Goal: Transaction & Acquisition: Download file/media

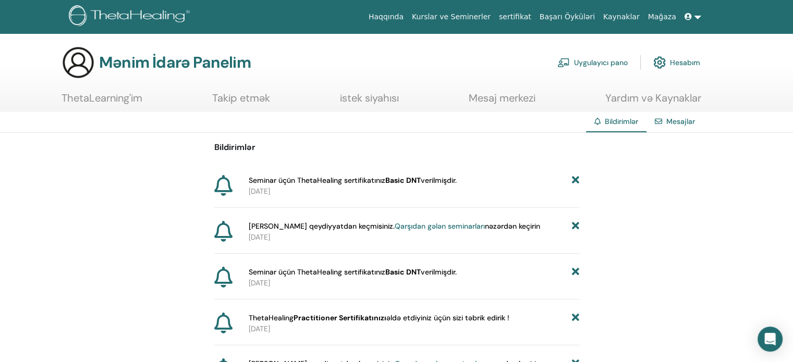
click at [697, 22] on link at bounding box center [692, 16] width 25 height 19
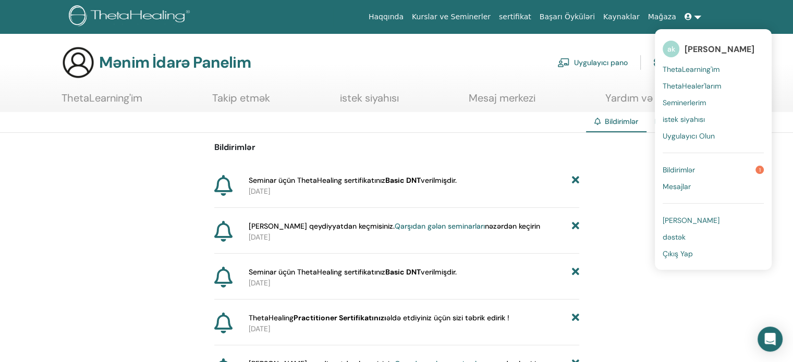
click at [689, 52] on font "[PERSON_NAME]" at bounding box center [719, 49] width 70 height 11
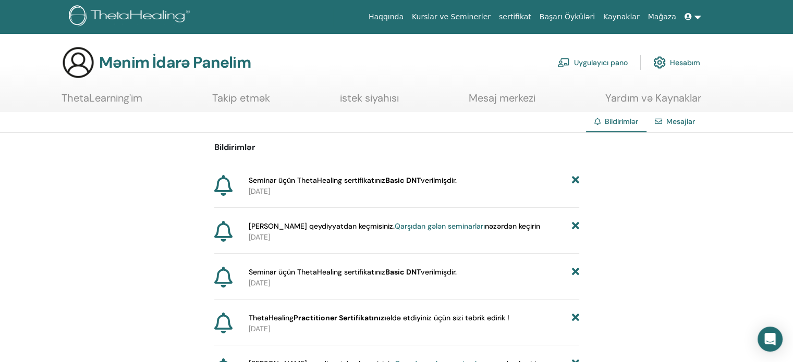
click at [120, 11] on img at bounding box center [131, 16] width 125 height 23
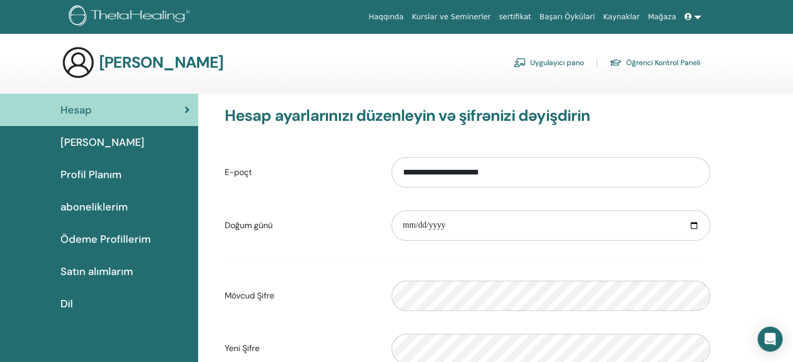
click at [146, 142] on div "Temel Profili" at bounding box center [98, 142] width 181 height 16
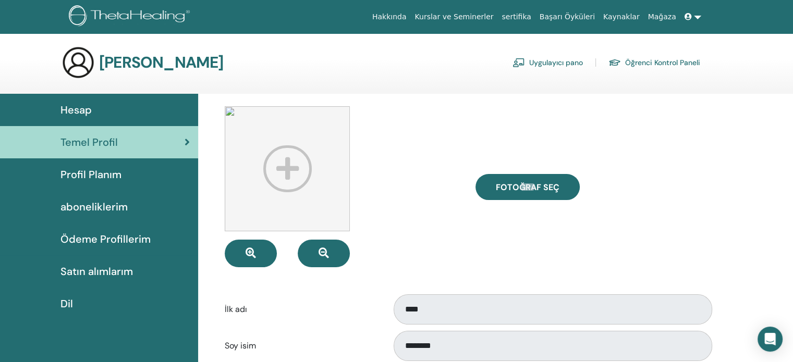
click at [138, 181] on div "Profil Planım" at bounding box center [98, 175] width 181 height 16
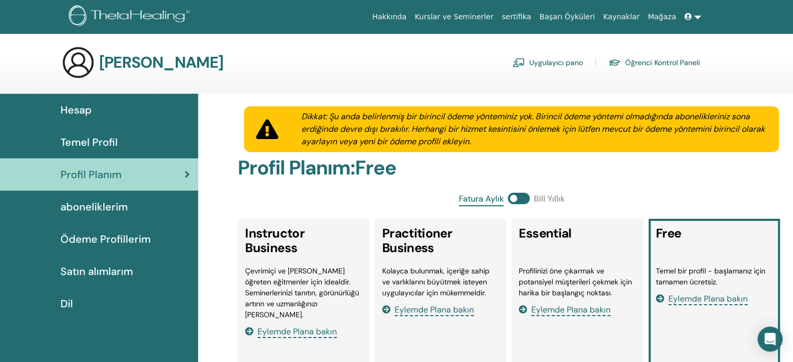
click at [699, 16] on link at bounding box center [692, 16] width 25 height 19
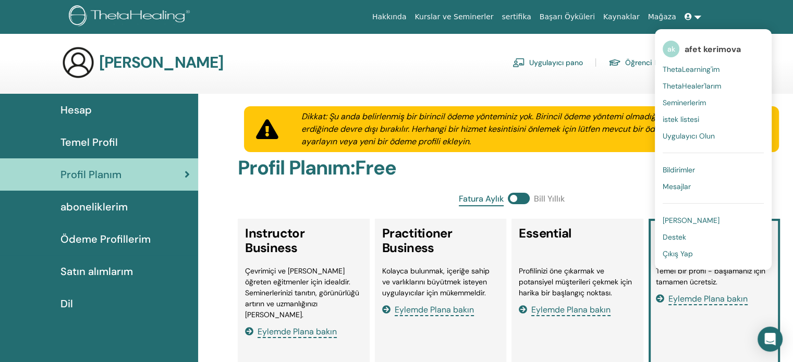
click at [535, 15] on link "sertifika" at bounding box center [516, 16] width 38 height 19
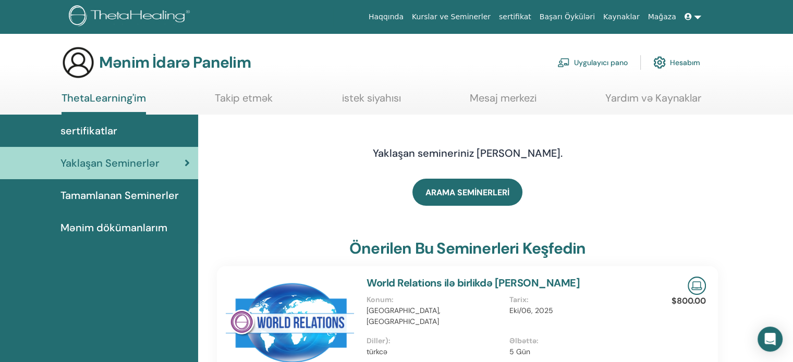
click at [690, 61] on font "Hesabım" at bounding box center [685, 62] width 30 height 9
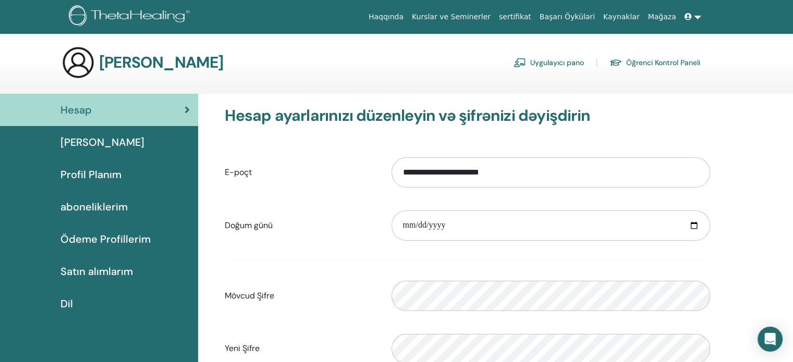
click at [695, 15] on link at bounding box center [692, 16] width 25 height 19
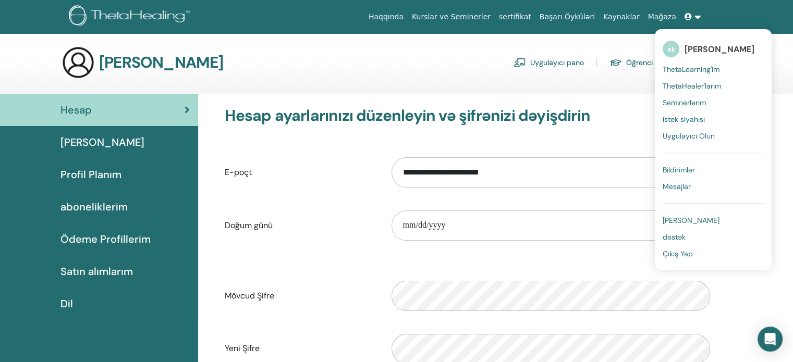
click at [675, 171] on font "Bildirimlər" at bounding box center [678, 169] width 32 height 9
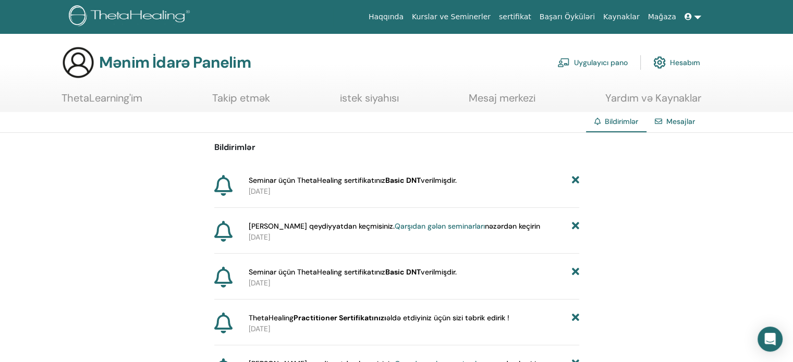
click at [219, 183] on icon at bounding box center [223, 185] width 18 height 21
click at [677, 122] on font "Mesajlar" at bounding box center [680, 121] width 29 height 9
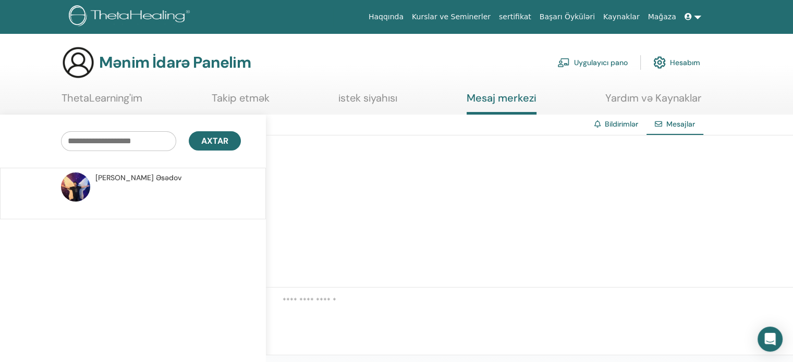
click at [144, 189] on p at bounding box center [170, 198] width 151 height 31
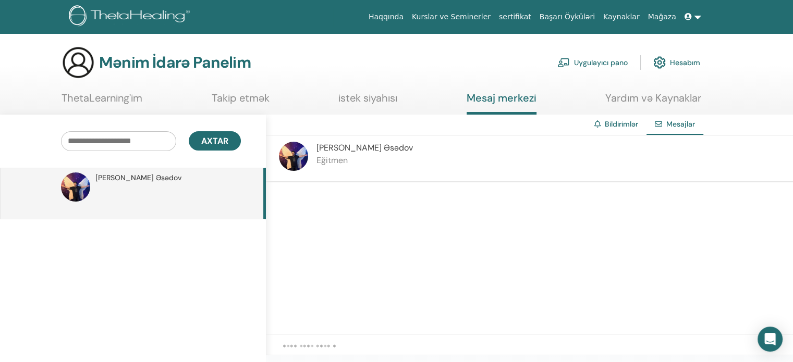
click at [672, 67] on font "Hesabım" at bounding box center [685, 62] width 30 height 9
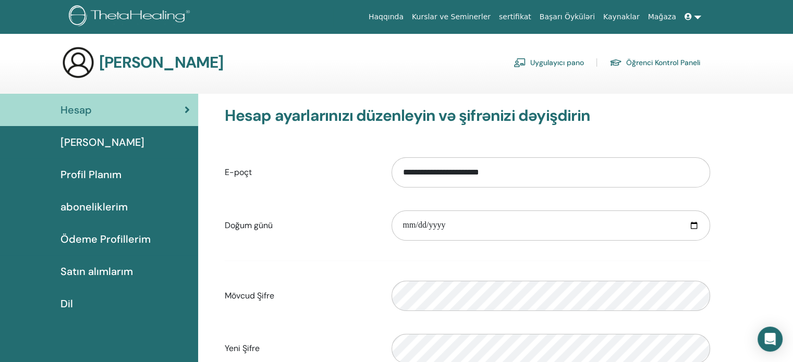
click at [697, 14] on link at bounding box center [692, 16] width 25 height 19
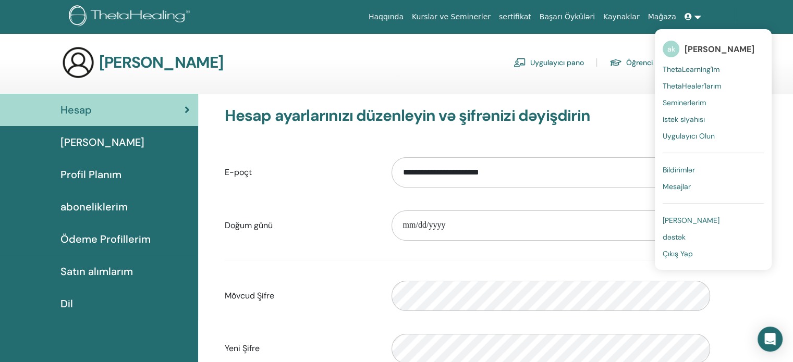
click at [688, 83] on font "ThetaHealer'larım" at bounding box center [691, 85] width 58 height 9
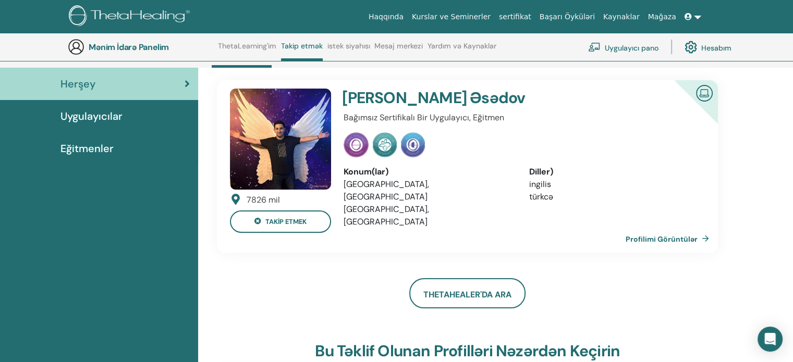
scroll to position [45, 0]
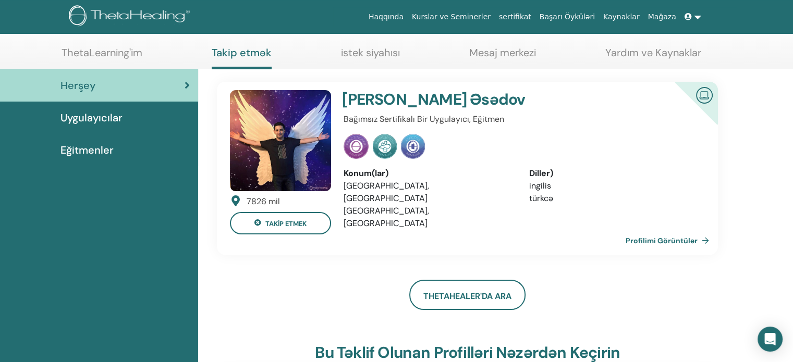
click at [696, 15] on link at bounding box center [692, 16] width 25 height 19
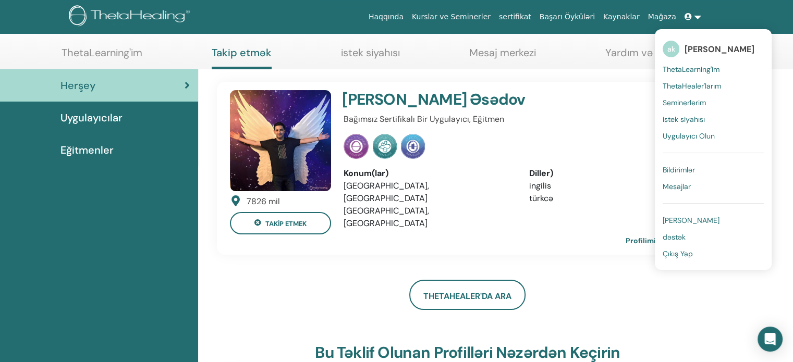
click at [671, 218] on font "[PERSON_NAME]" at bounding box center [690, 220] width 57 height 9
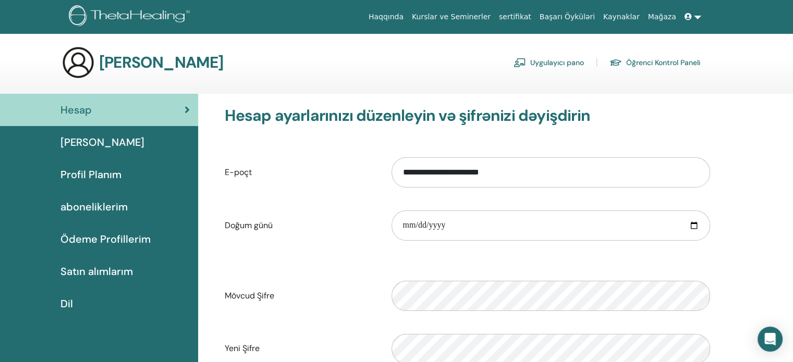
click at [702, 16] on link at bounding box center [692, 16] width 25 height 19
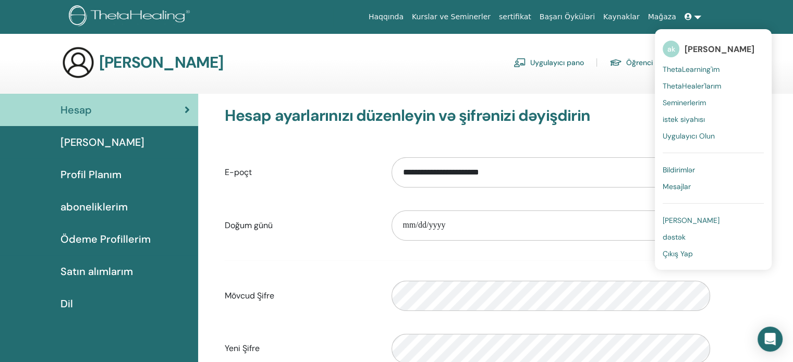
click at [678, 103] on font "Seminerlerim" at bounding box center [683, 102] width 43 height 9
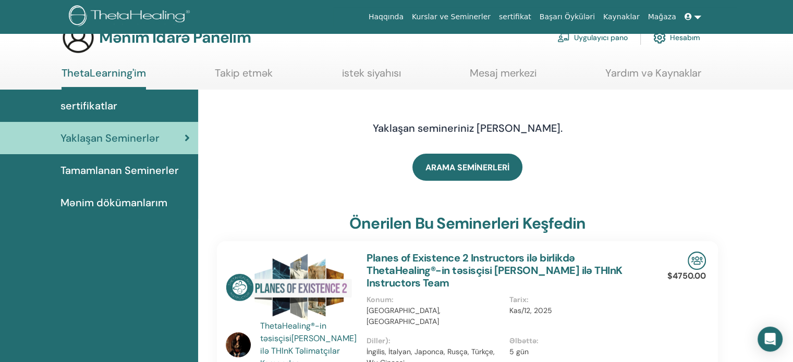
scroll to position [23, 0]
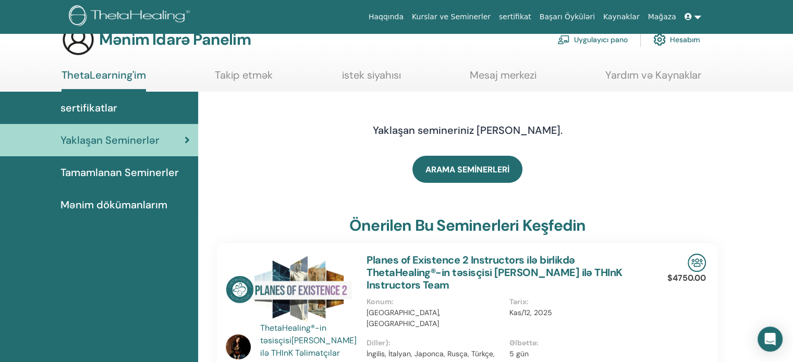
click at [168, 175] on font "Tamamlanan Seminerler" at bounding box center [119, 173] width 118 height 14
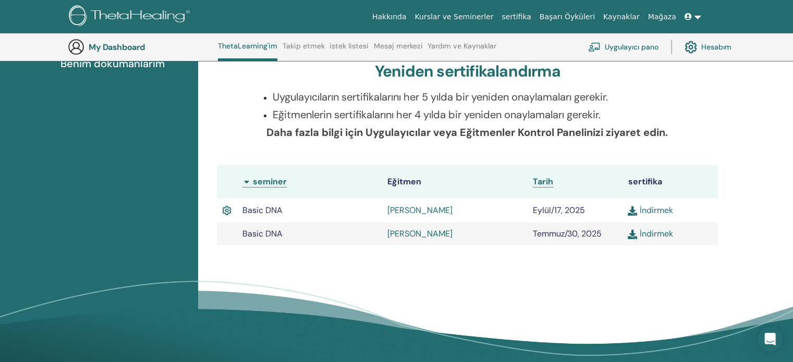
scroll to position [194, 0]
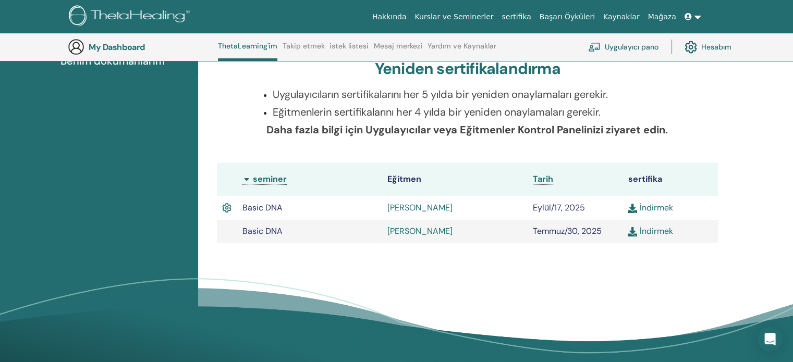
click at [652, 208] on link "İndirmek" at bounding box center [649, 207] width 45 height 11
click at [648, 227] on link "İndirmek" at bounding box center [649, 231] width 45 height 11
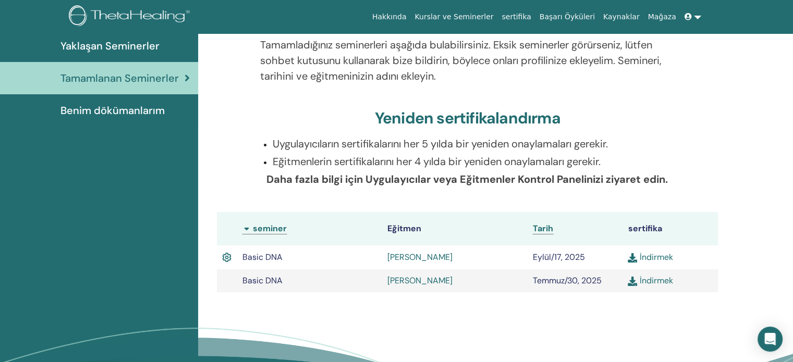
scroll to position [0, 0]
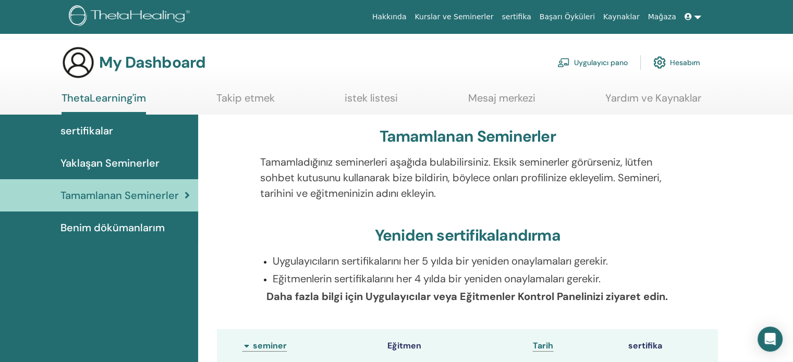
click at [699, 13] on link at bounding box center [692, 16] width 25 height 19
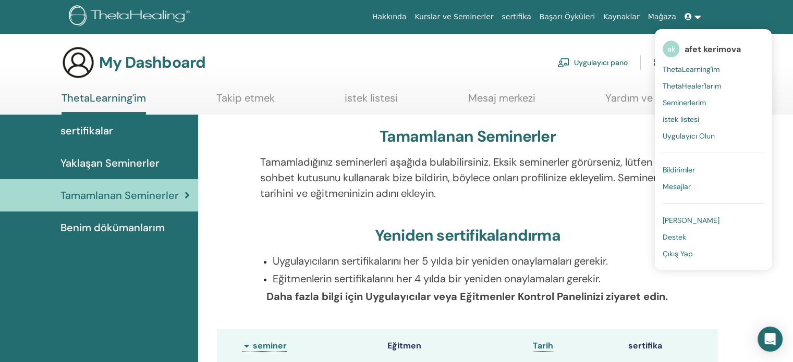
click at [689, 66] on span "ThetaLearning'im" at bounding box center [690, 69] width 57 height 9
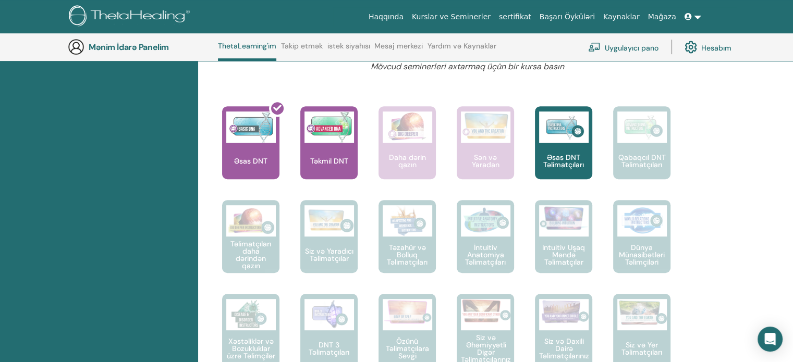
scroll to position [396, 0]
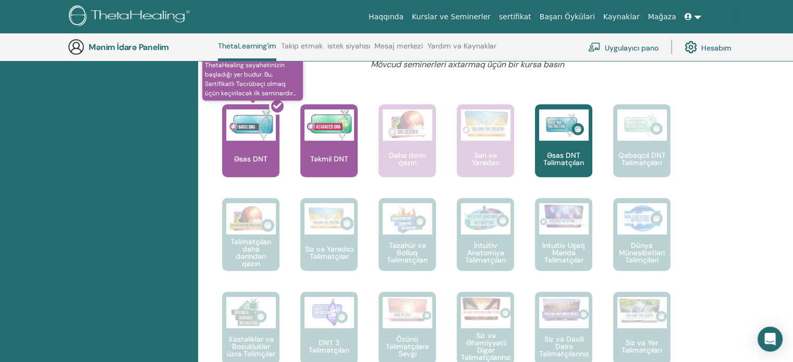
click at [270, 164] on div at bounding box center [256, 145] width 57 height 94
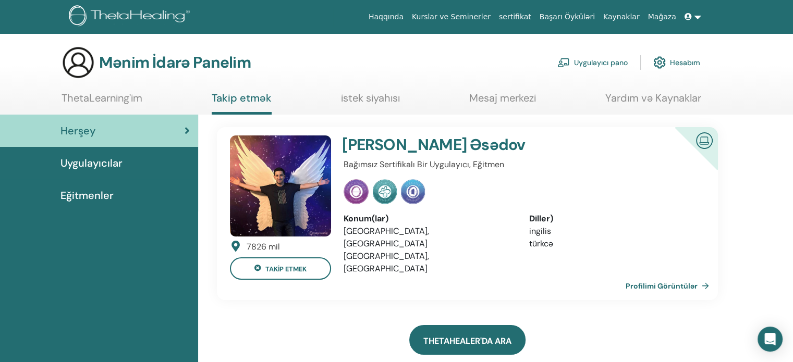
click at [463, 325] on link "ThetaHealer'da Ara" at bounding box center [467, 340] width 116 height 30
